Goal: Information Seeking & Learning: Learn about a topic

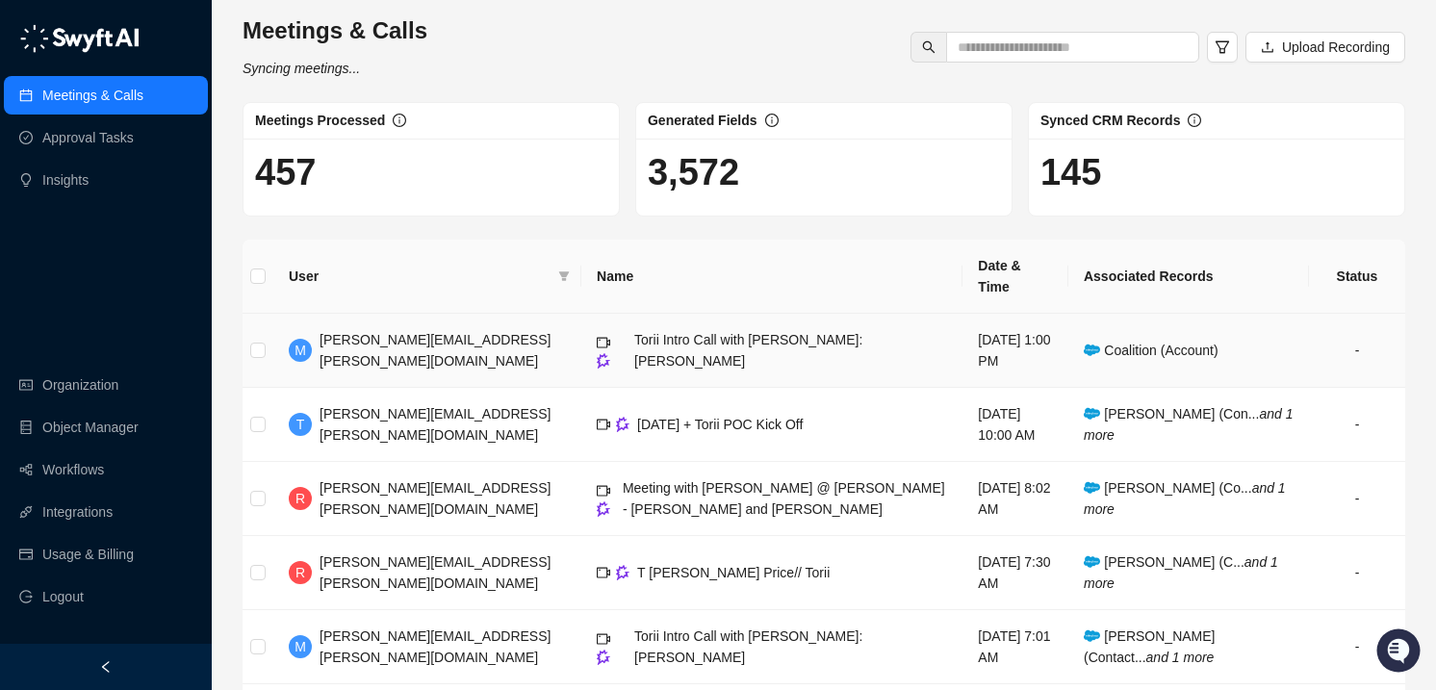
click at [744, 314] on td "Torii Intro Call with [PERSON_NAME]: [PERSON_NAME]" at bounding box center [771, 351] width 381 height 74
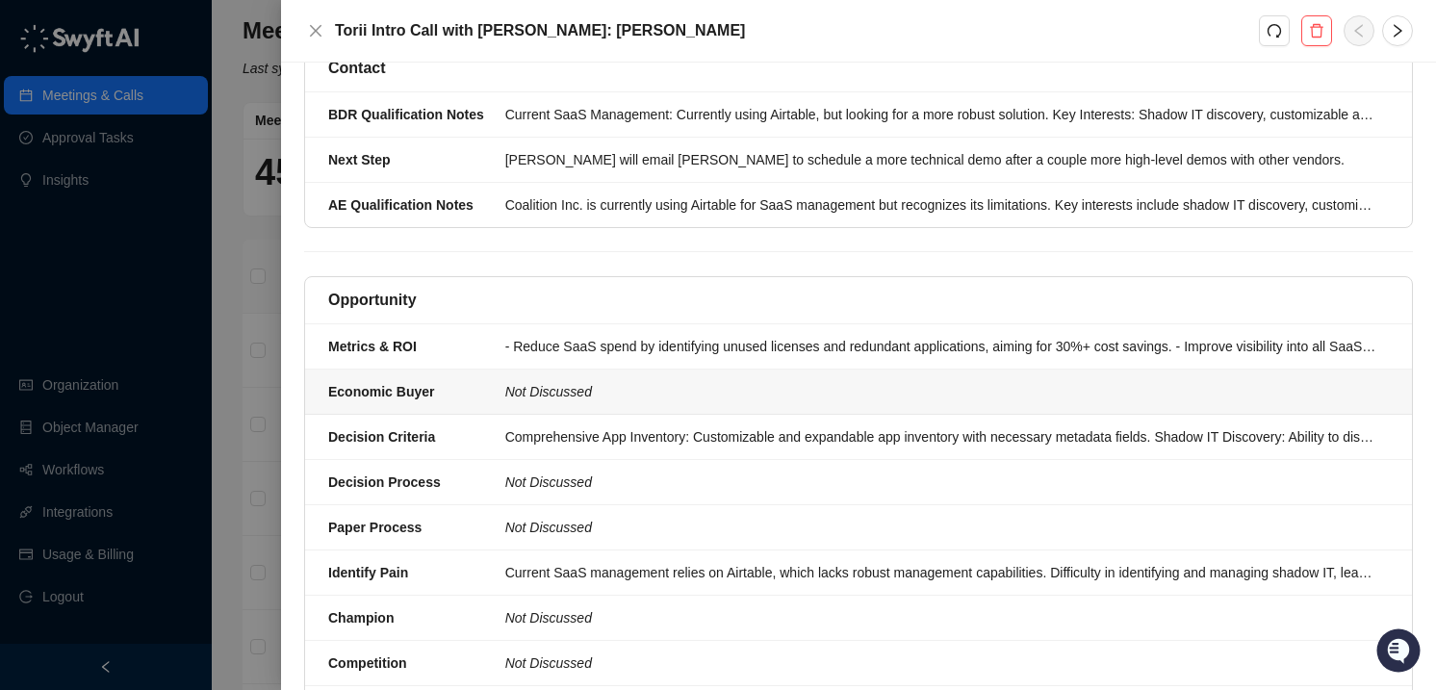
scroll to position [509, 0]
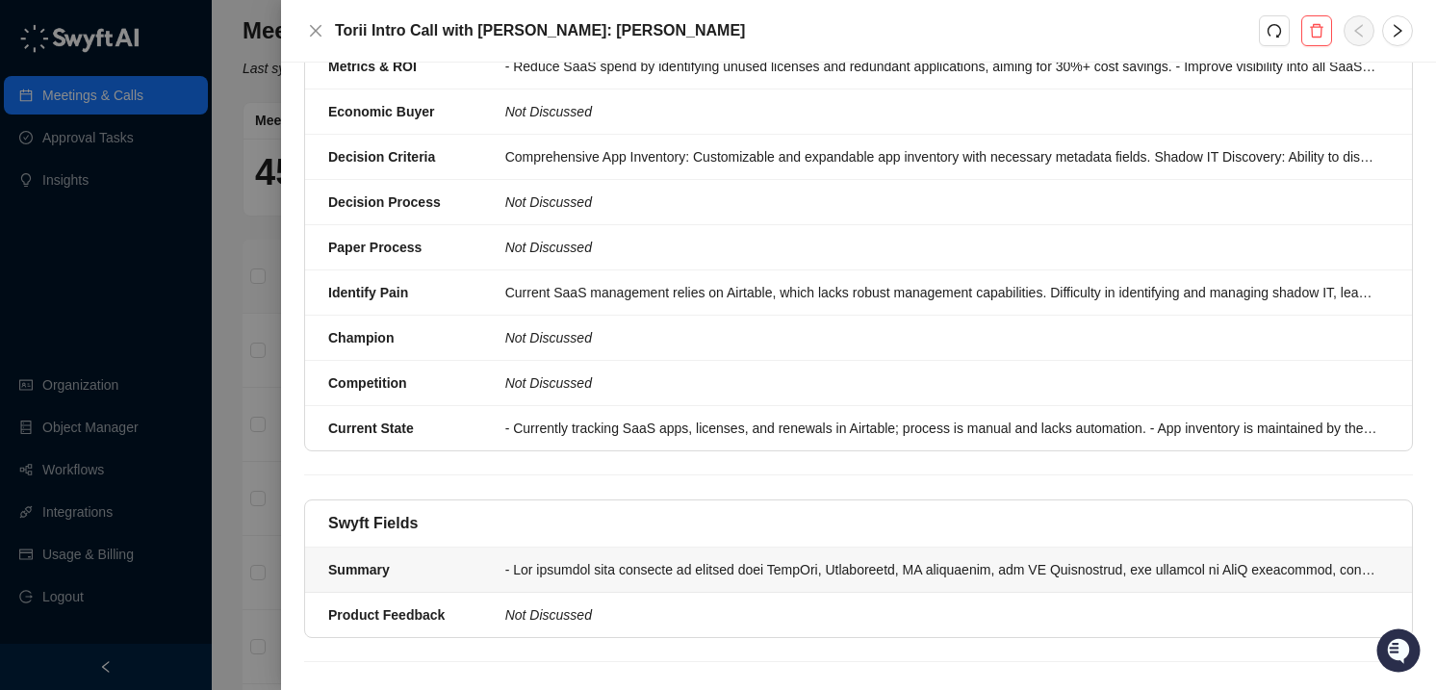
click at [755, 559] on div at bounding box center [941, 569] width 872 height 21
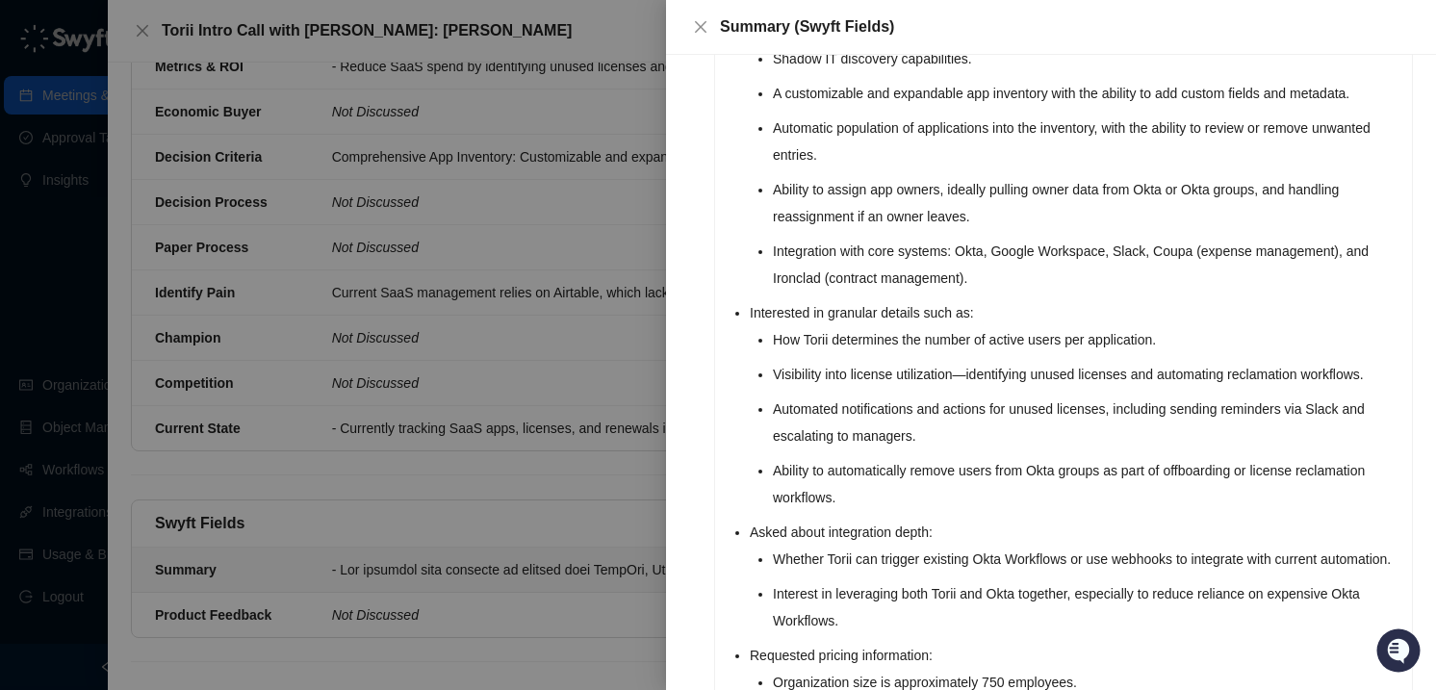
scroll to position [758, 0]
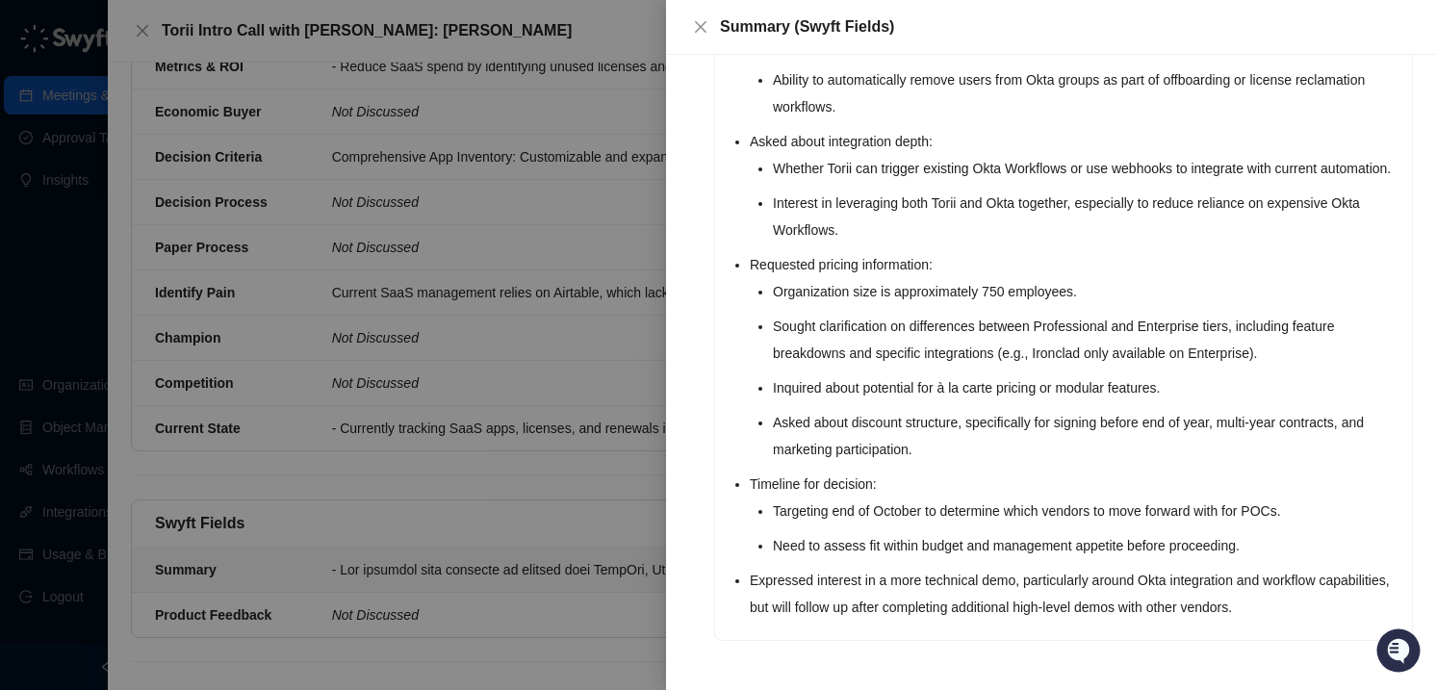
click at [610, 388] on div at bounding box center [718, 345] width 1436 height 690
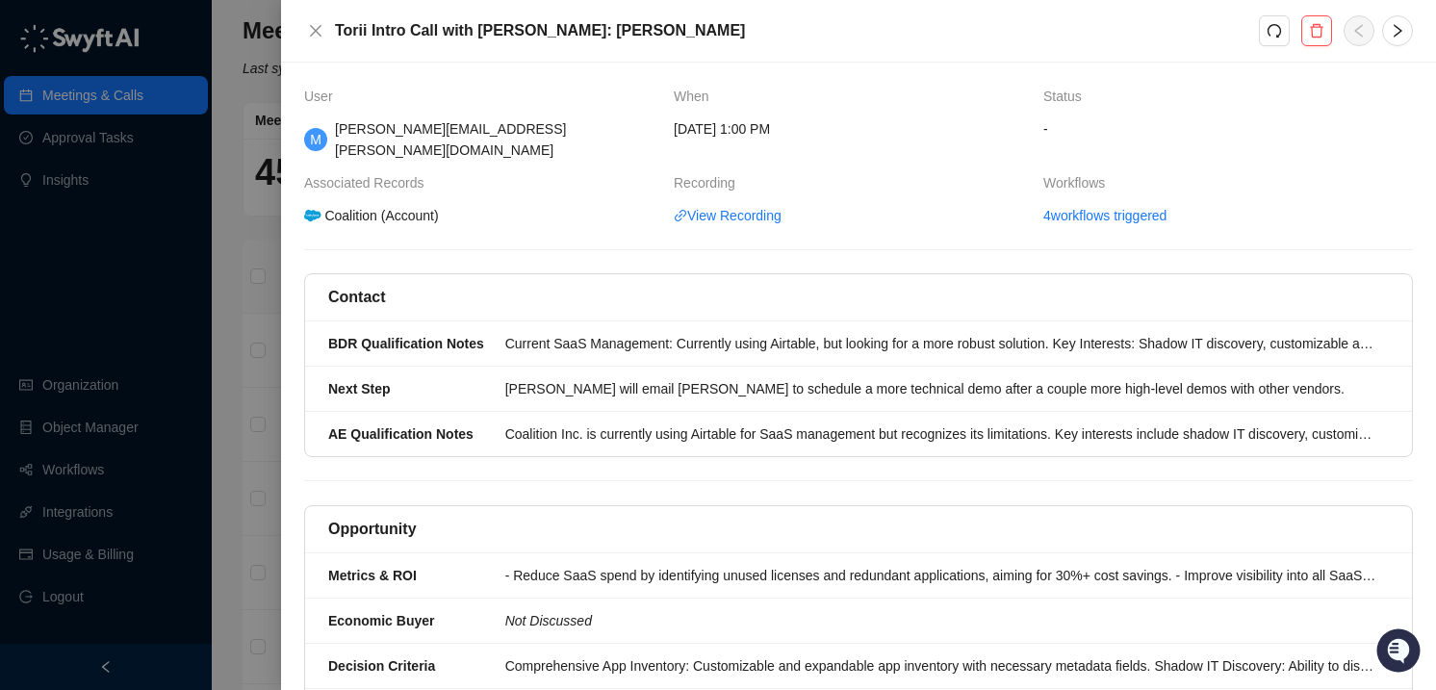
click at [493, 205] on span "Coalition (Account)" at bounding box center [481, 215] width 354 height 21
click at [314, 31] on icon "close" at bounding box center [316, 31] width 12 height 12
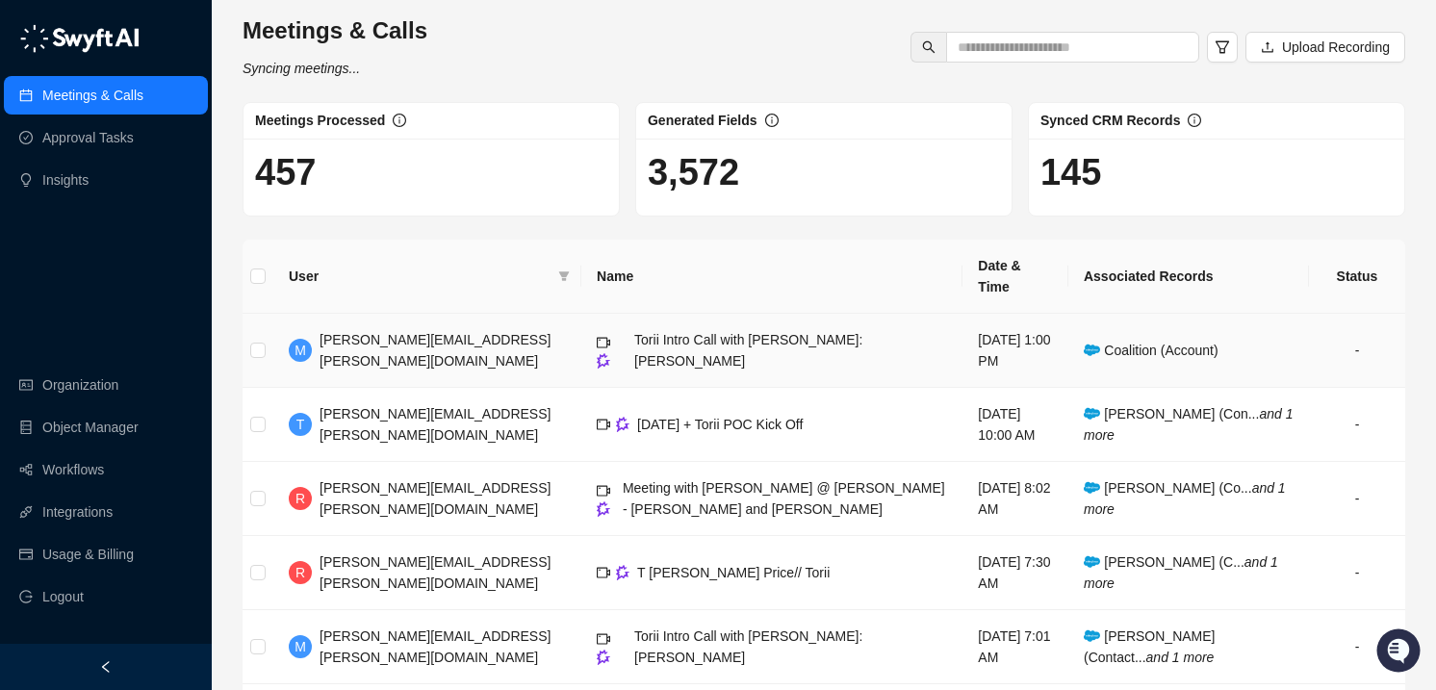
click at [718, 332] on span "Torii Intro Call with [PERSON_NAME]: [PERSON_NAME]" at bounding box center [748, 350] width 228 height 37
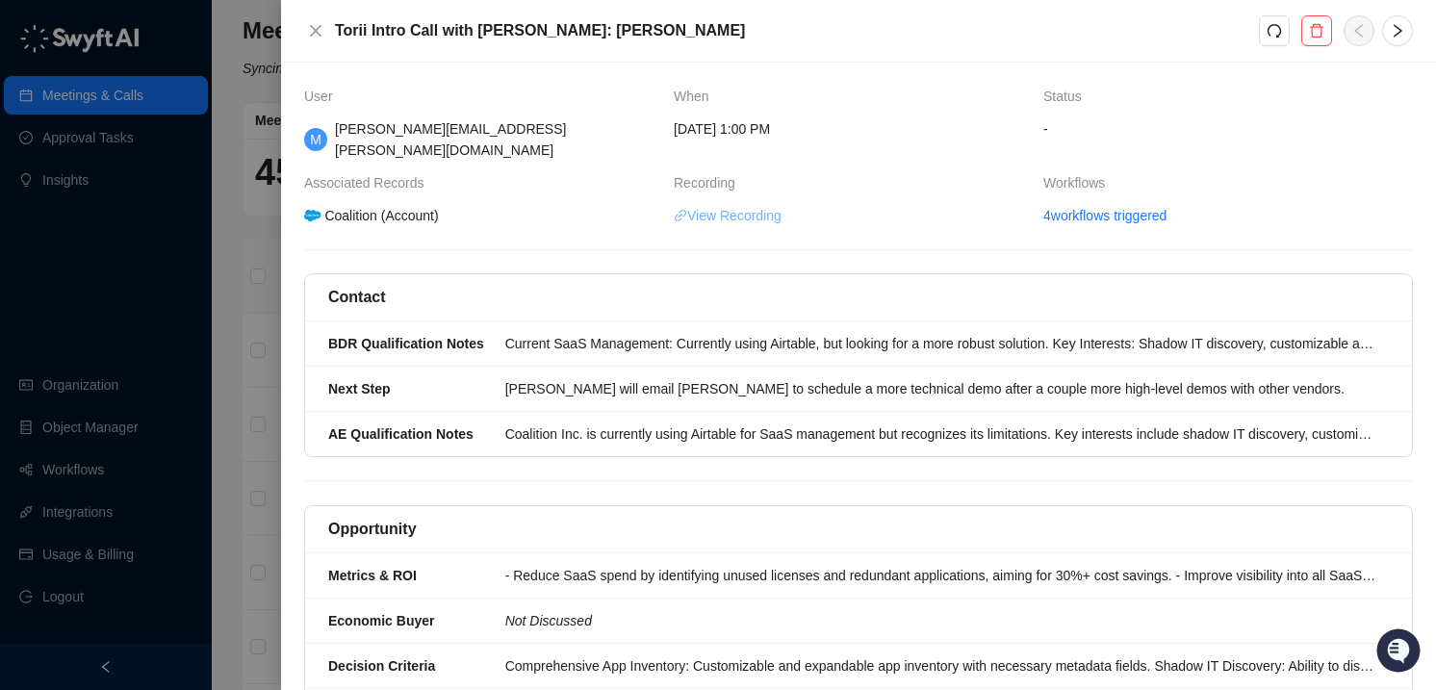
click at [759, 205] on link "View Recording" at bounding box center [728, 215] width 108 height 21
